Goal: Find specific page/section: Find specific page/section

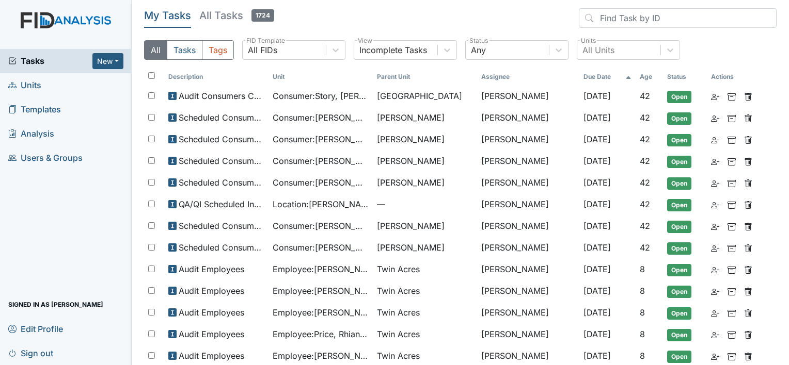
click at [79, 82] on link "Units" at bounding box center [66, 85] width 132 height 24
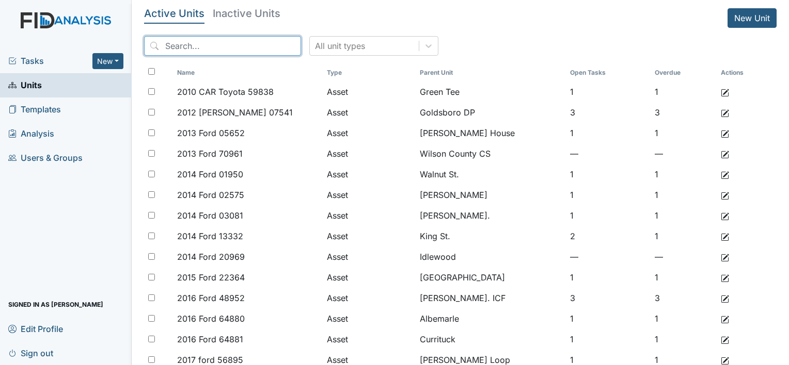
click at [214, 50] on input "search" at bounding box center [222, 46] width 157 height 20
